Goal: Find contact information: Find contact information

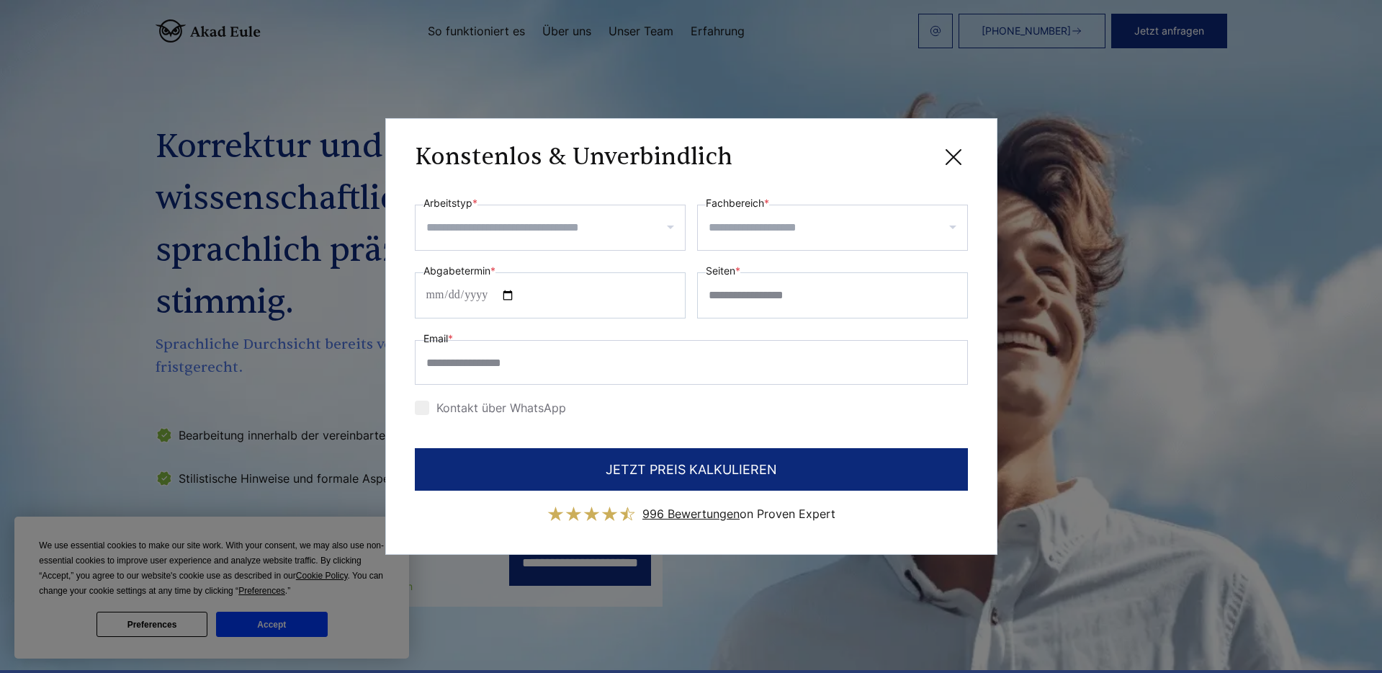
click at [956, 156] on icon at bounding box center [953, 157] width 29 height 29
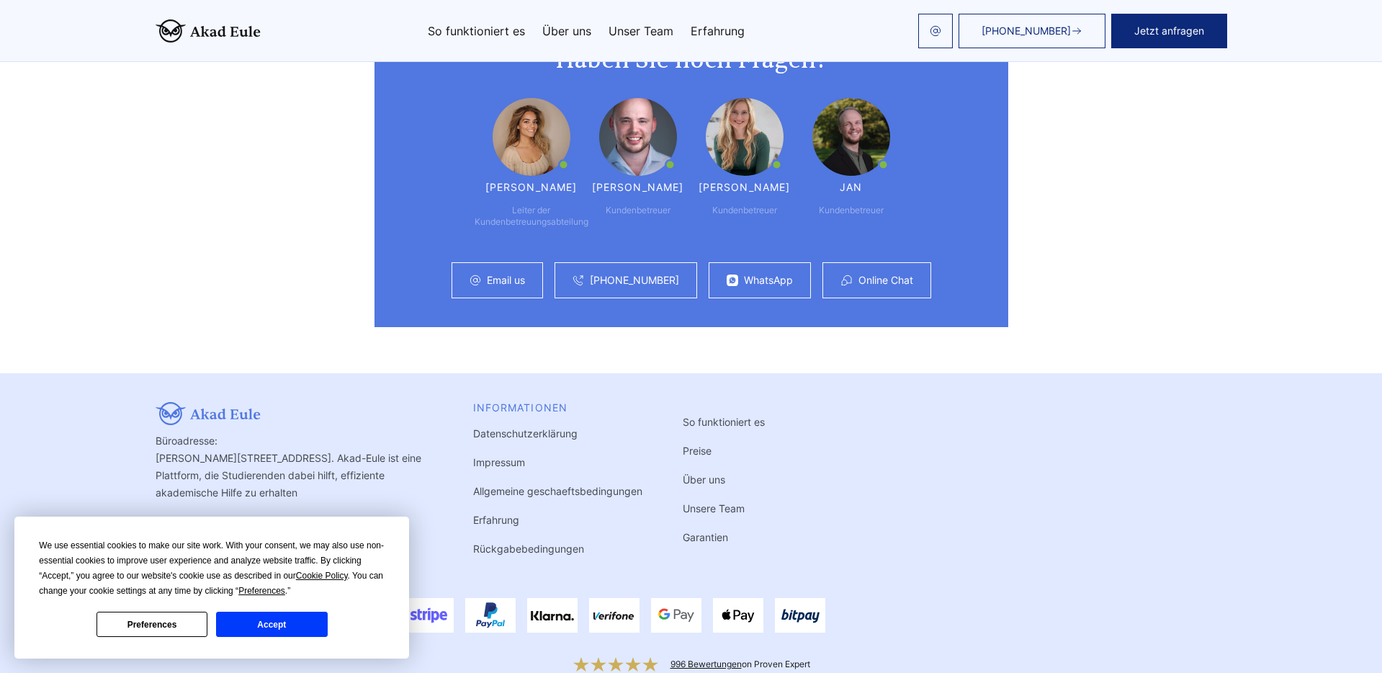
scroll to position [3816, 0]
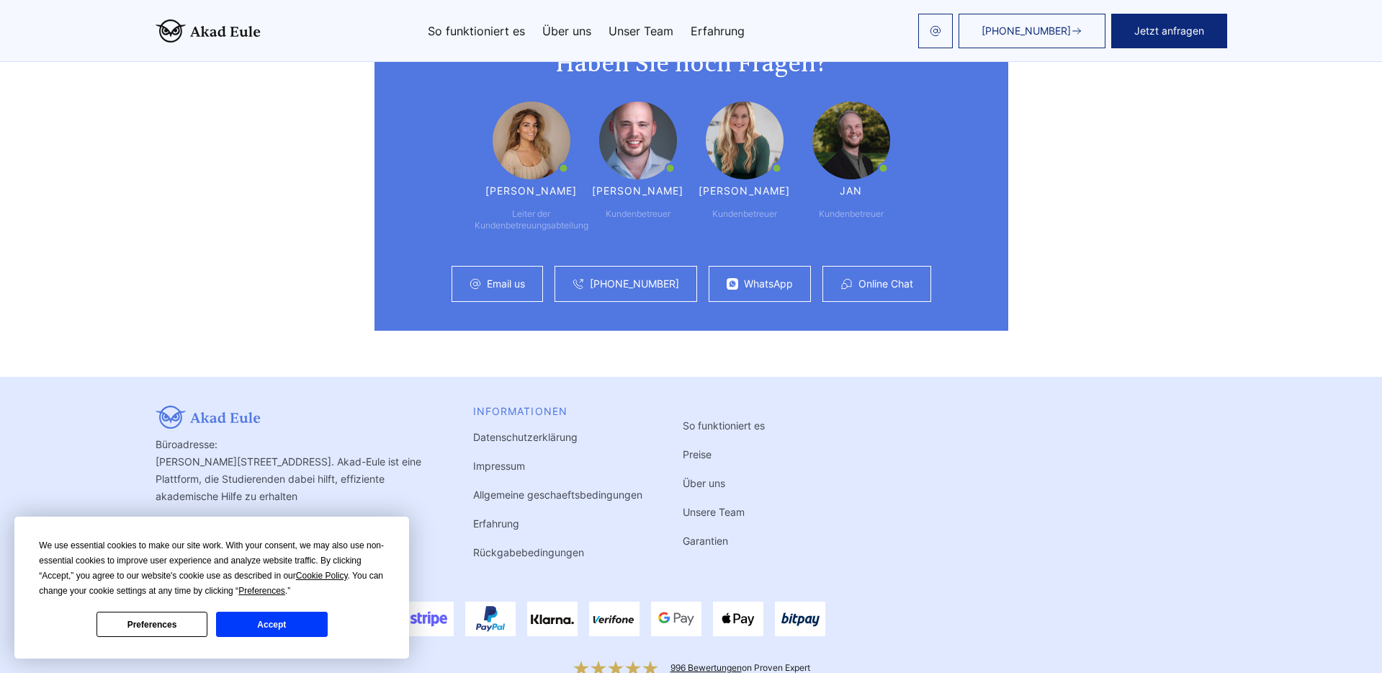
click at [1020, 30] on span "[PHONE_NUMBER]" at bounding box center [1026, 31] width 89 height 12
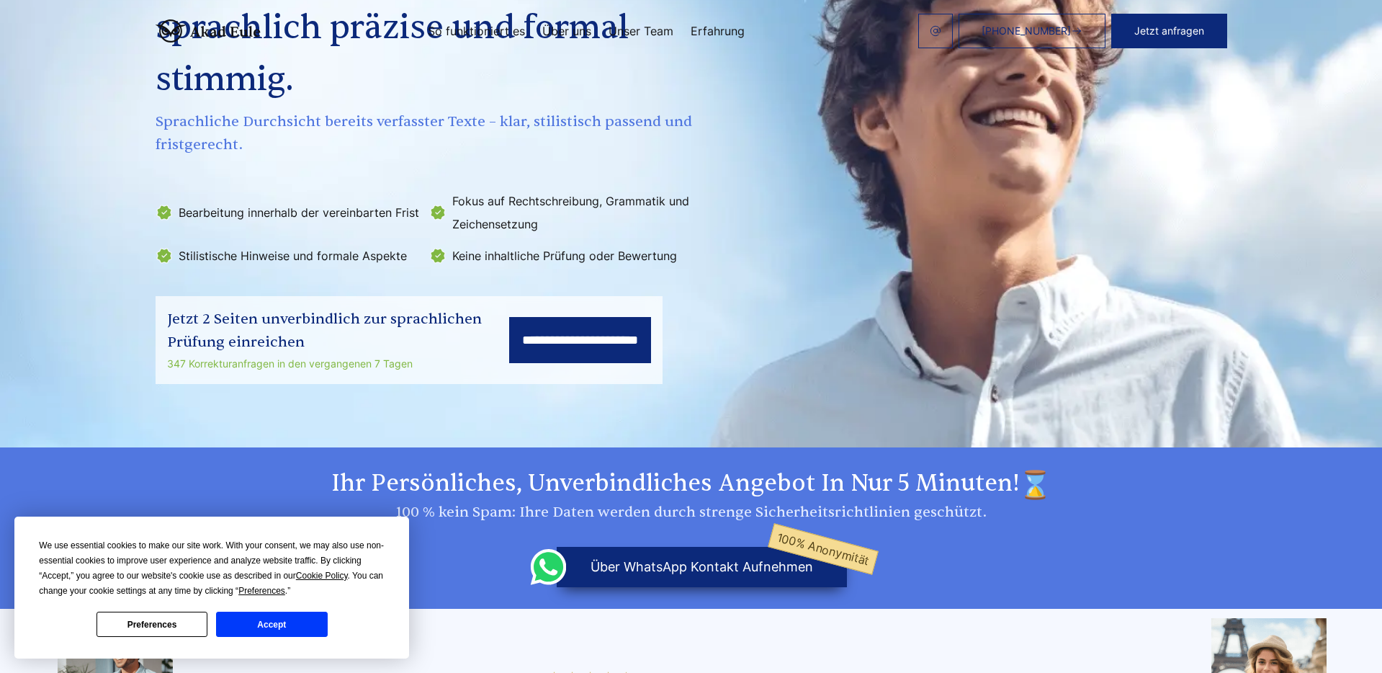
scroll to position [0, 0]
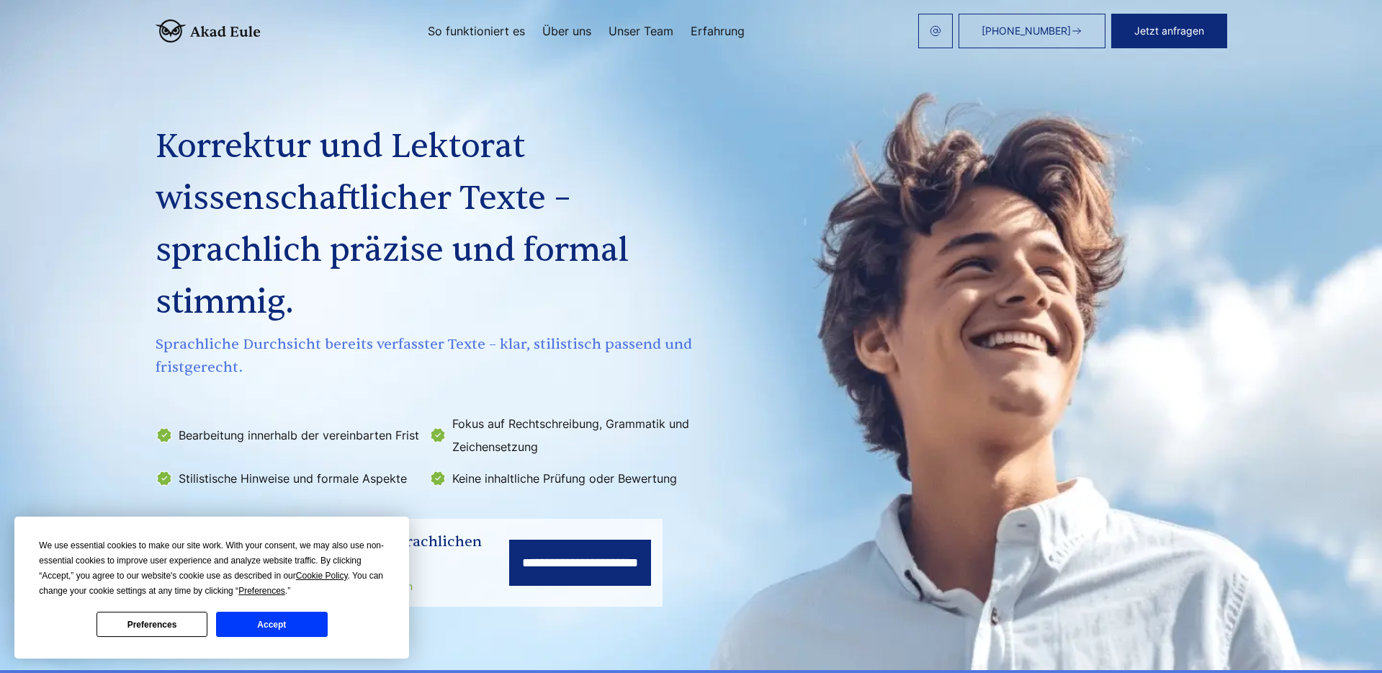
click at [162, 615] on button "Preferences" at bounding box center [152, 624] width 111 height 25
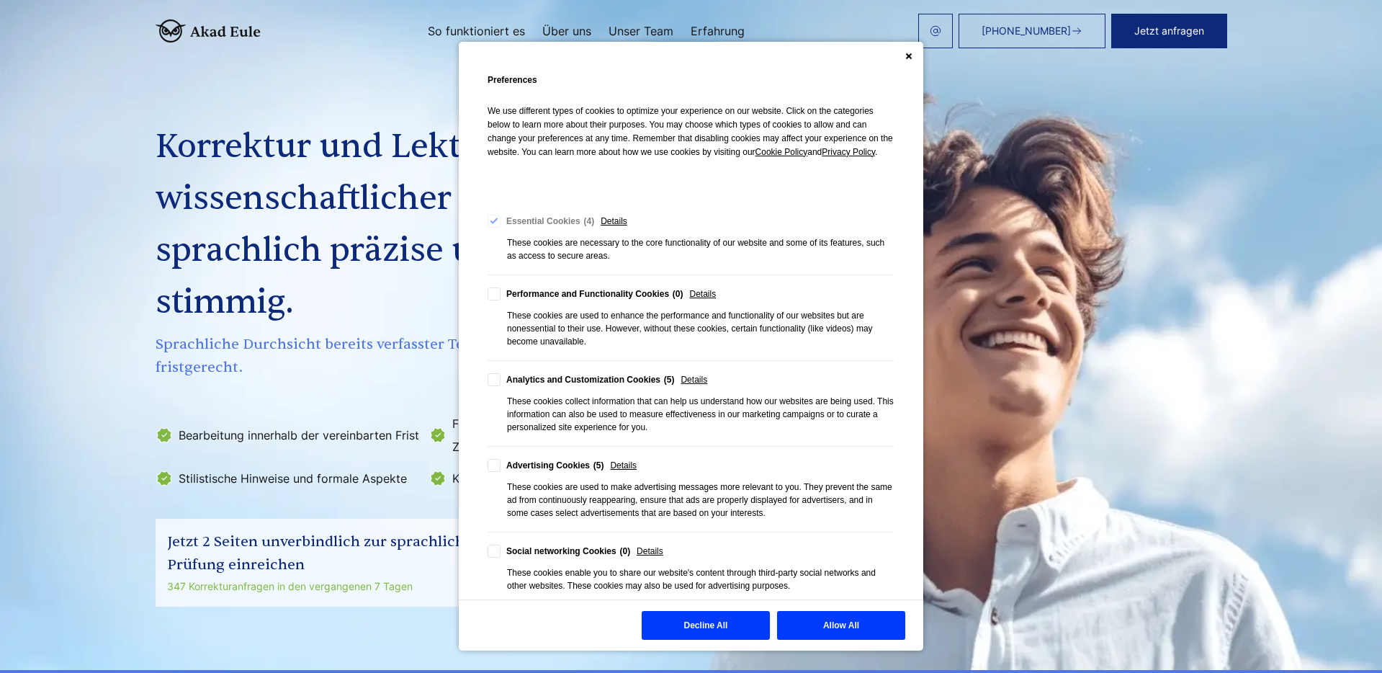
click at [905, 59] on div "Cookie Consent Preferences" at bounding box center [691, 56] width 465 height 29
click at [907, 55] on icon "Close" at bounding box center [909, 56] width 7 height 7
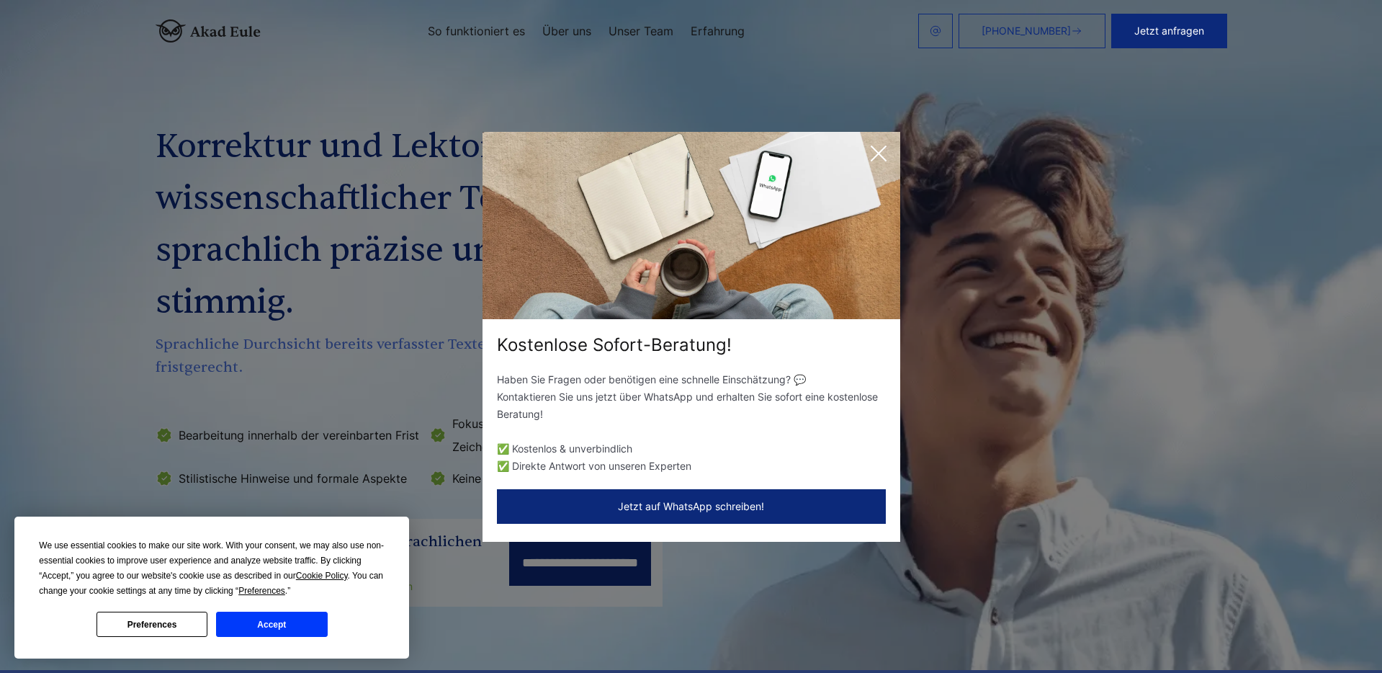
click at [262, 627] on button "Accept" at bounding box center [271, 624] width 111 height 25
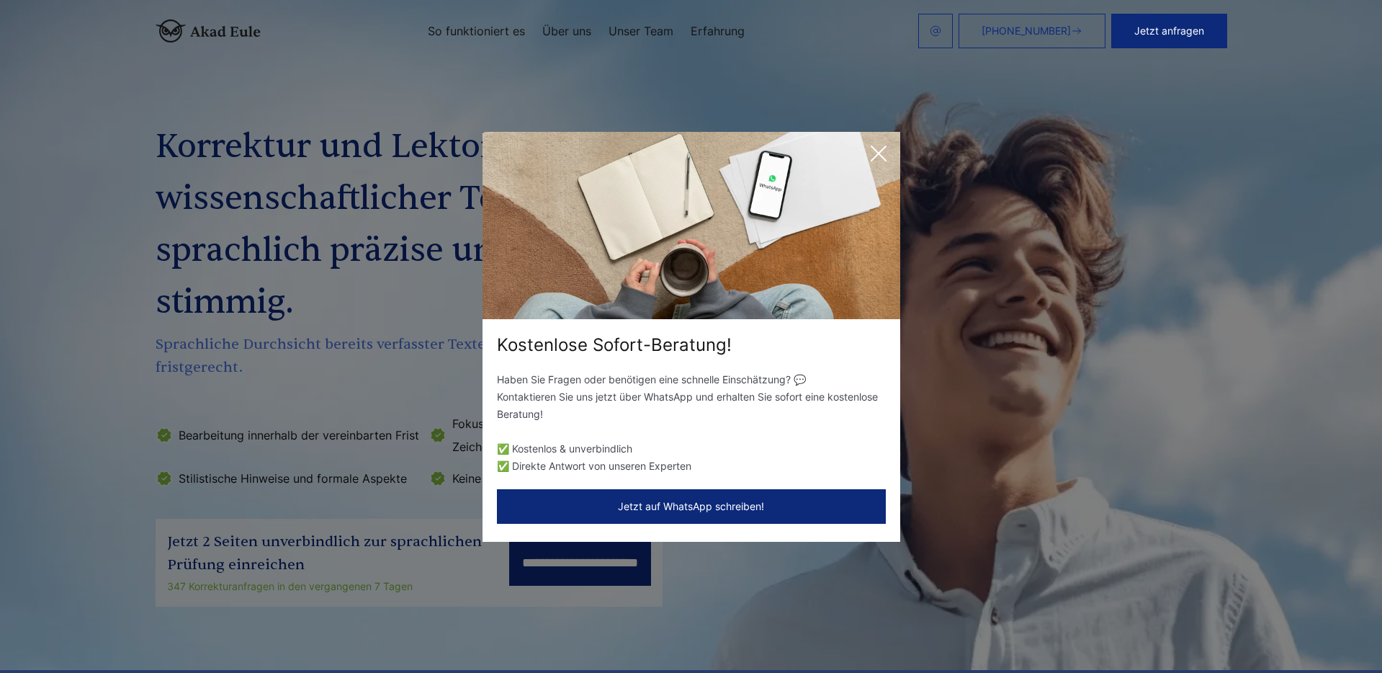
click at [880, 157] on icon at bounding box center [878, 153] width 29 height 29
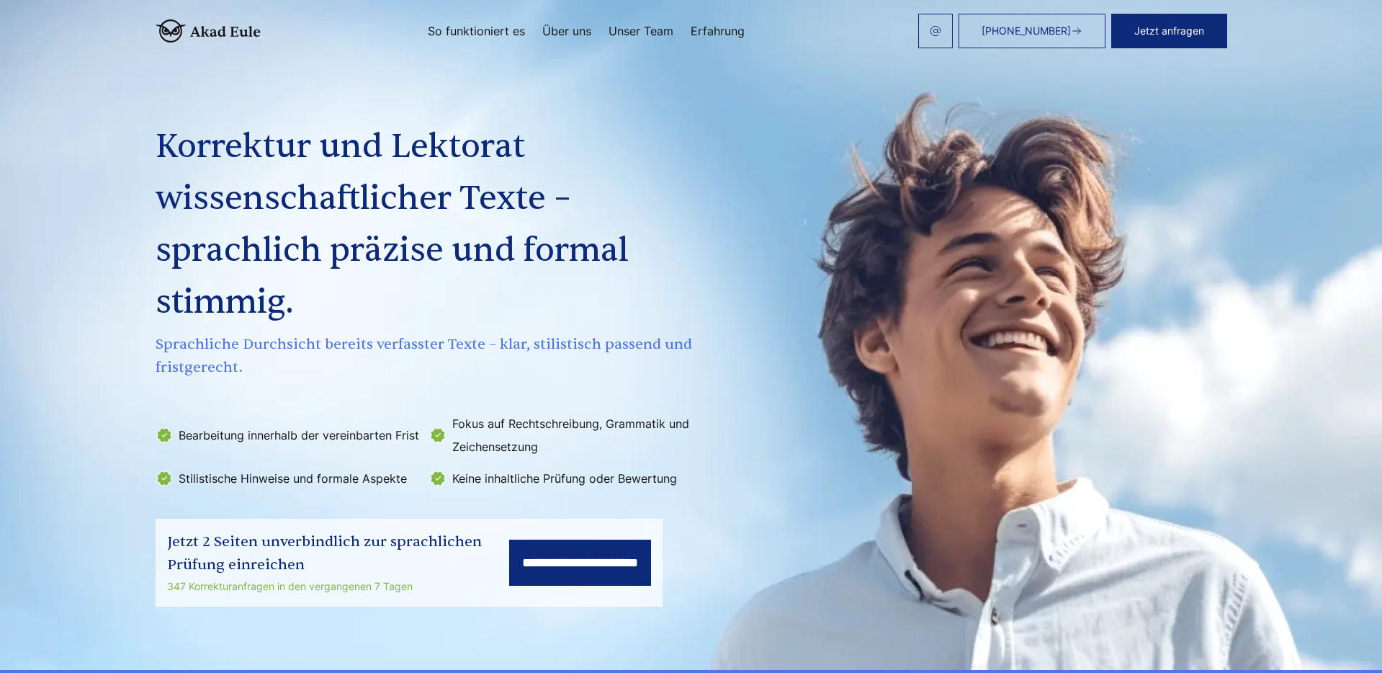
click at [1137, 30] on button "Jetzt anfragen" at bounding box center [1170, 31] width 116 height 35
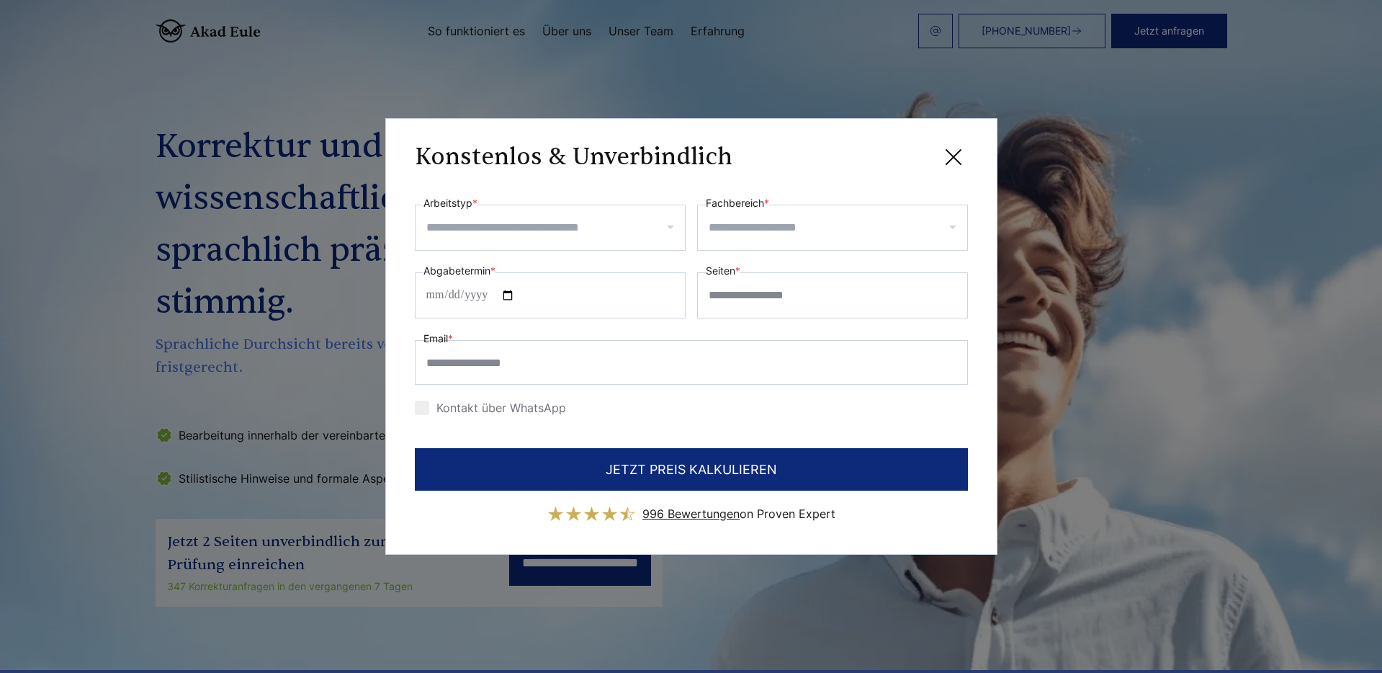
click at [952, 161] on icon at bounding box center [953, 157] width 29 height 29
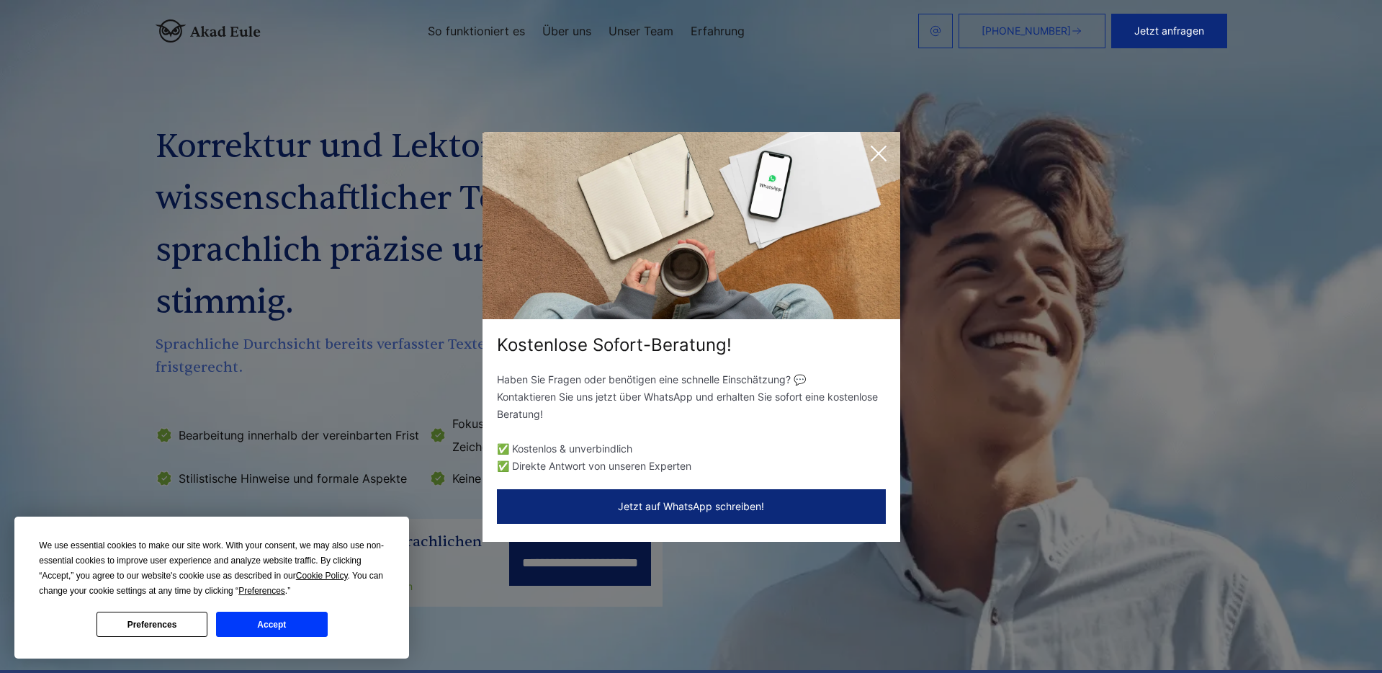
click at [876, 154] on icon at bounding box center [879, 153] width 14 height 14
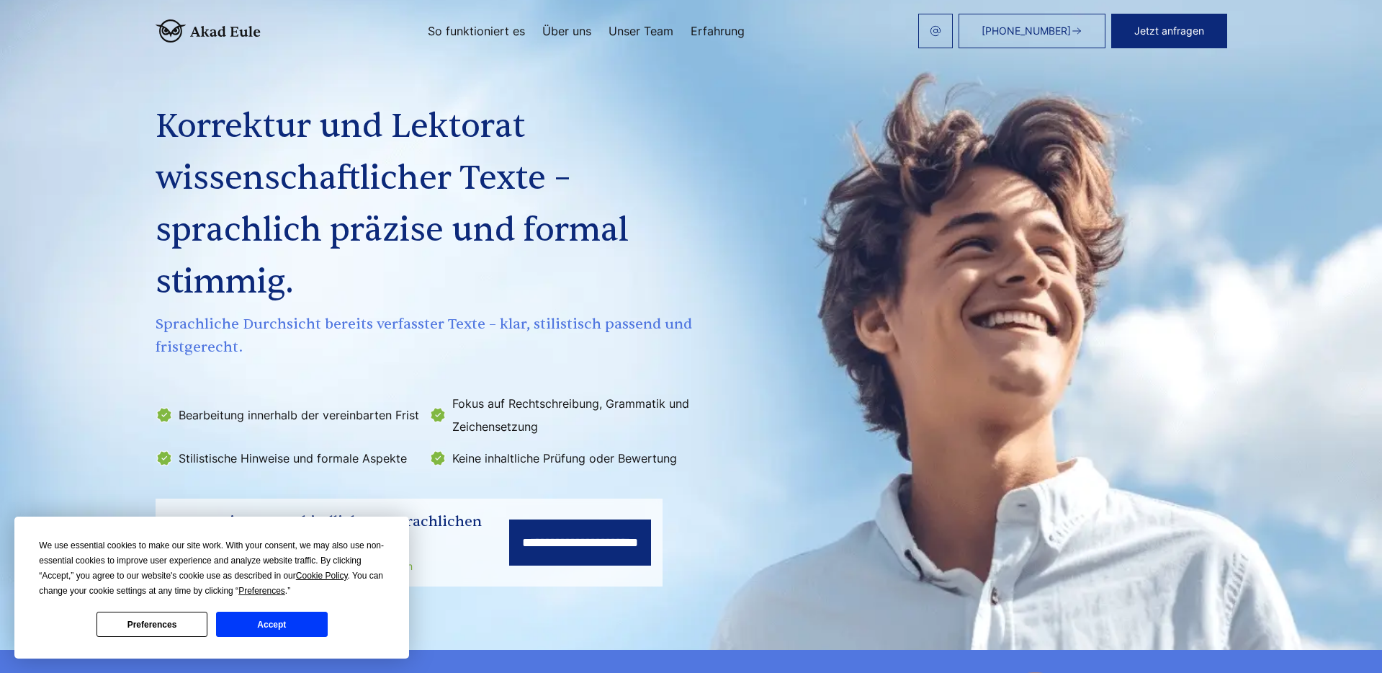
scroll to position [57, 0]
